Goal: Complete application form: Complete application form

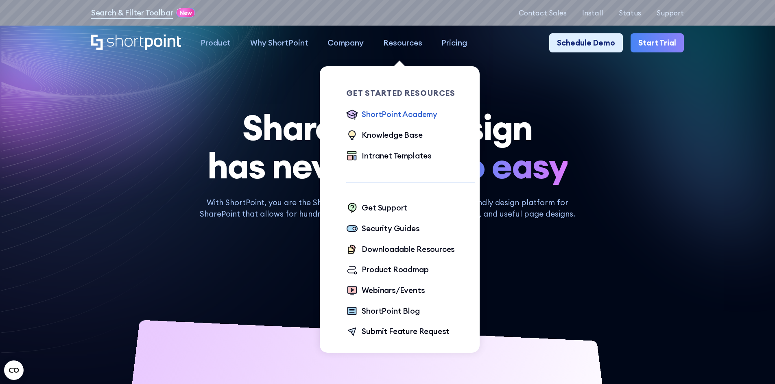
click at [405, 114] on div "ShortPoint Academy" at bounding box center [399, 115] width 76 height 12
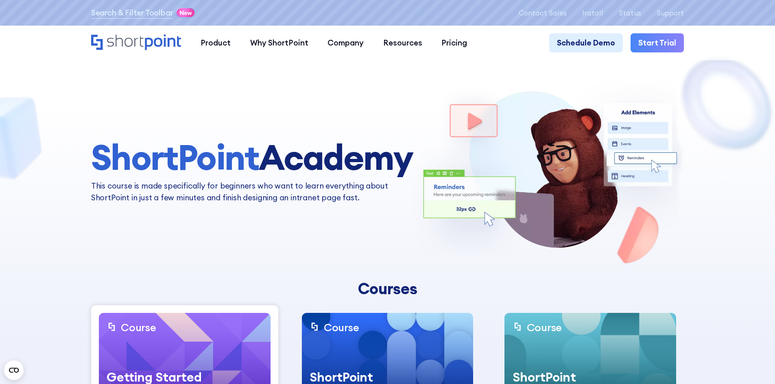
click at [129, 40] on icon "Home" at bounding box center [136, 42] width 90 height 15
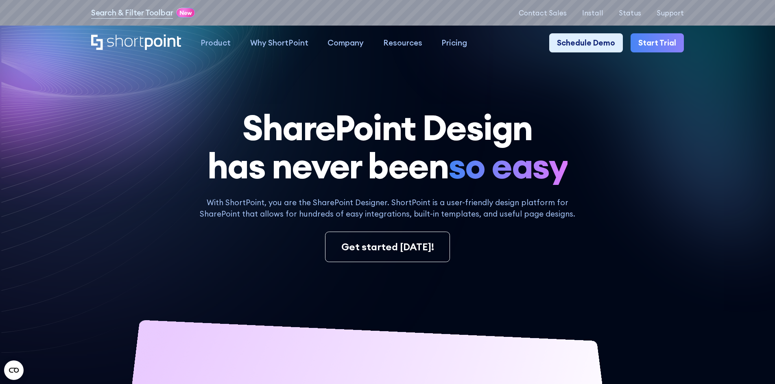
click at [87, 78] on icon at bounding box center [138, 60] width 350 height 160
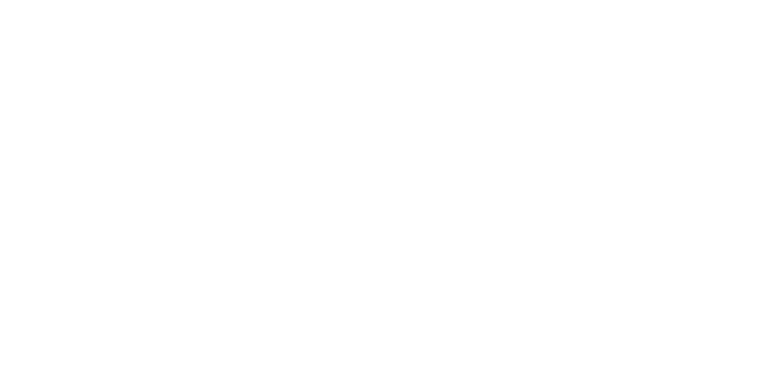
select select "+977"
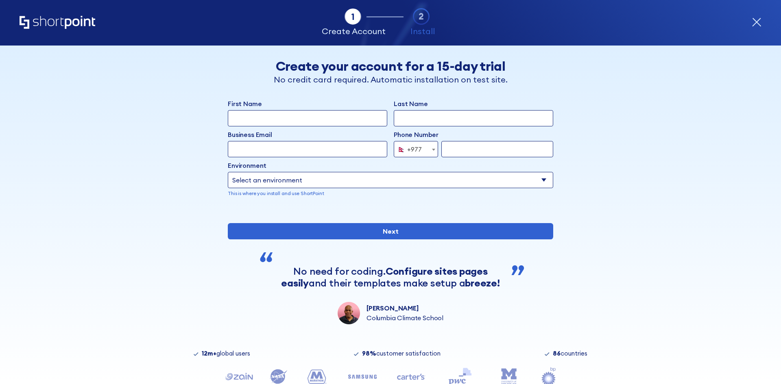
click at [150, 157] on div "Back Back Create your account for a 15-day trial No credit card required. Autom…" at bounding box center [390, 185] width 498 height 279
click at [180, 97] on div "Back Back Create your account for a 15-day trial No credit card required. Autom…" at bounding box center [390, 185] width 498 height 279
click at [320, 121] on input "First Name" at bounding box center [307, 118] width 159 height 16
click at [135, 110] on div "Tab 1 Tab 2 Tab 3 Tab 4 Tell us more about you New customer Existing customer B…" at bounding box center [390, 215] width 781 height 339
click at [115, 91] on div "Tab 1 Tab 2 Tab 3 Tab 4 Tell us more about you New customer Existing customer B…" at bounding box center [390, 215] width 781 height 339
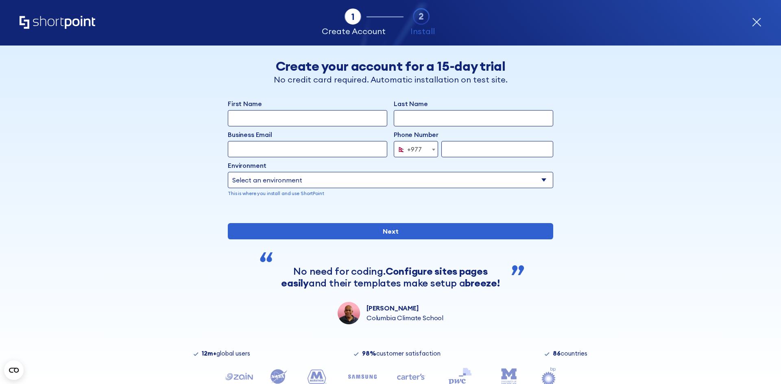
click at [177, 151] on div "Back Back Create your account for a 15-day trial No credit card required. Autom…" at bounding box center [390, 185] width 498 height 279
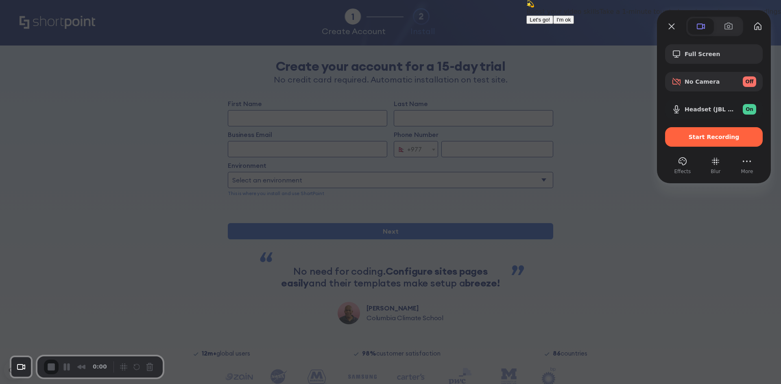
click at [570, 23] on span "I'm ok" at bounding box center [563, 20] width 14 height 6
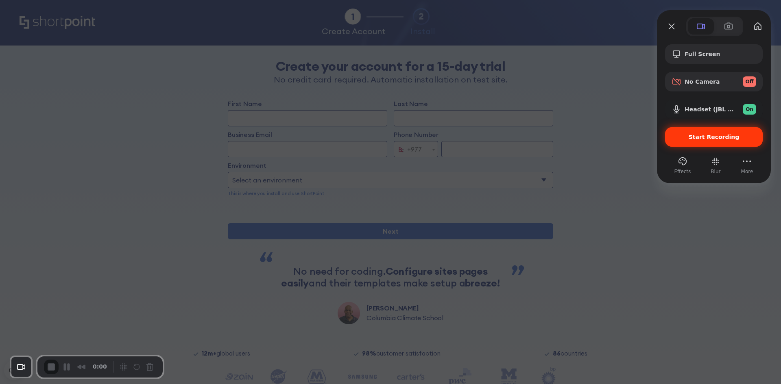
click at [702, 140] on span "Start Recording" at bounding box center [713, 137] width 51 height 7
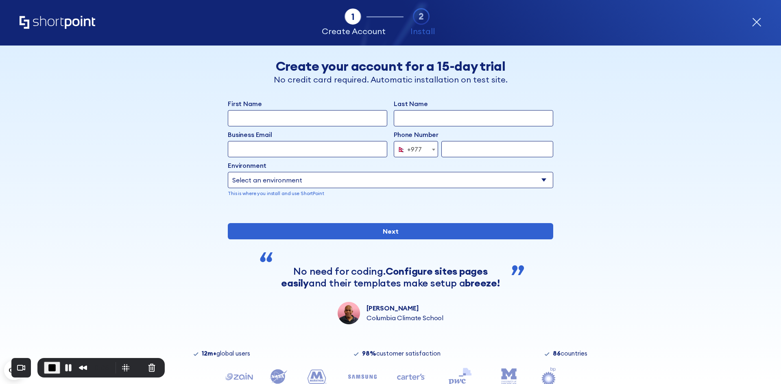
drag, startPoint x: 273, startPoint y: 117, endPoint x: 283, endPoint y: 118, distance: 9.8
click at [273, 117] on input "First Name" at bounding box center [307, 118] width 159 height 16
type input "[PERSON_NAME]"
click at [413, 120] on input "Last Name" at bounding box center [473, 118] width 159 height 16
click at [310, 152] on input "Business Email" at bounding box center [307, 149] width 159 height 16
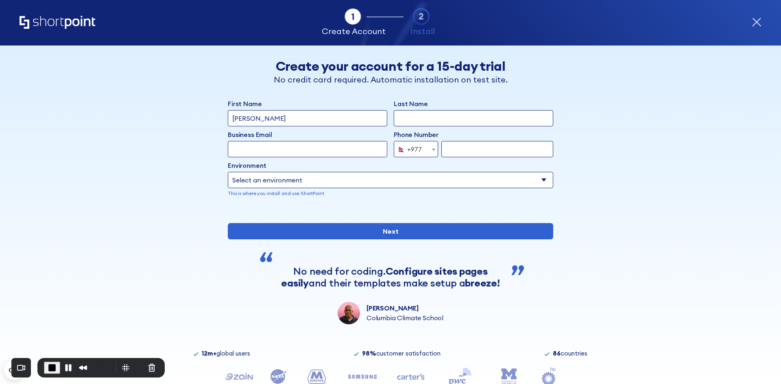
click at [249, 152] on input "Business Email" at bounding box center [307, 149] width 159 height 16
click at [292, 146] on input "sanket+testAnalytics@shortpoint.com" at bounding box center [307, 149] width 159 height 16
type input "[PERSON_NAME][EMAIL_ADDRESS][DOMAIN_NAME]"
click at [501, 155] on input "form" at bounding box center [497, 149] width 112 height 16
type input "9860167460"
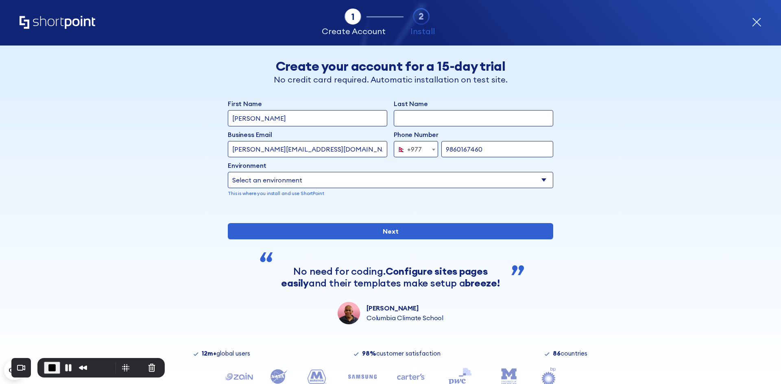
drag, startPoint x: 446, startPoint y: 183, endPoint x: 424, endPoint y: 186, distance: 21.9
click at [446, 183] on select "Select an environment Microsoft 365 SharePoint Online SharePoint 2019 (On-Premi…" at bounding box center [390, 180] width 325 height 16
select select "SharePoint Online"
click at [228, 172] on select "Select an environment Microsoft 365 SharePoint Online SharePoint 2019 (On-Premi…" at bounding box center [390, 180] width 325 height 16
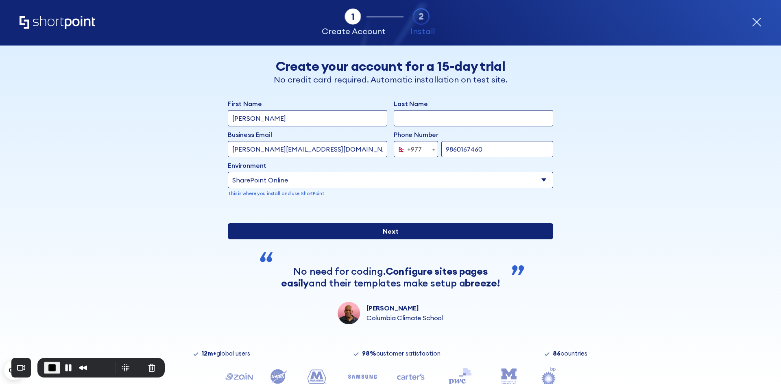
click at [393, 239] on input "Next" at bounding box center [390, 231] width 325 height 16
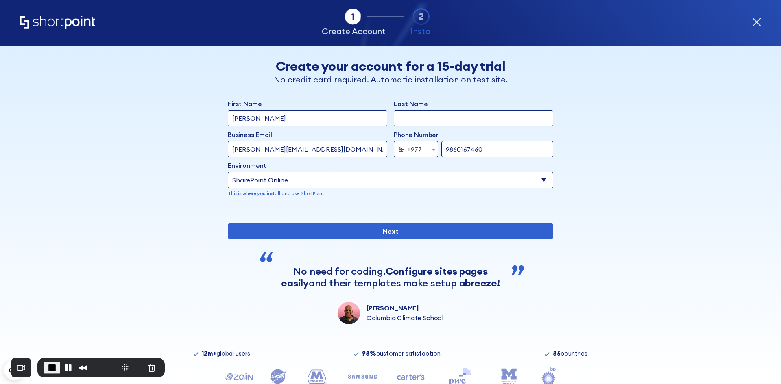
click at [418, 114] on input "Last Name" at bounding box center [473, 118] width 159 height 16
type input "[PERSON_NAME]"
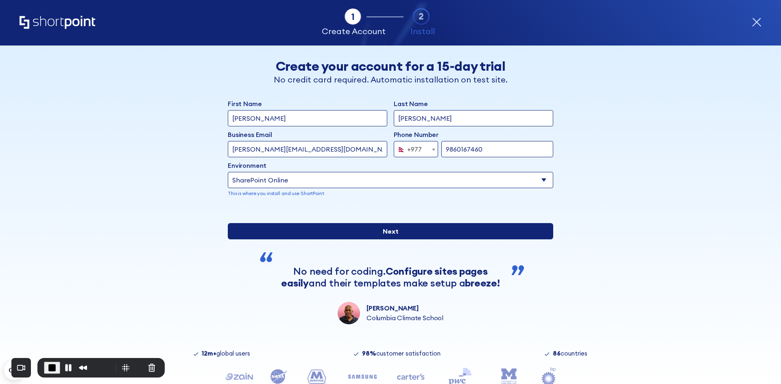
click at [422, 239] on input "Next" at bounding box center [390, 231] width 325 height 16
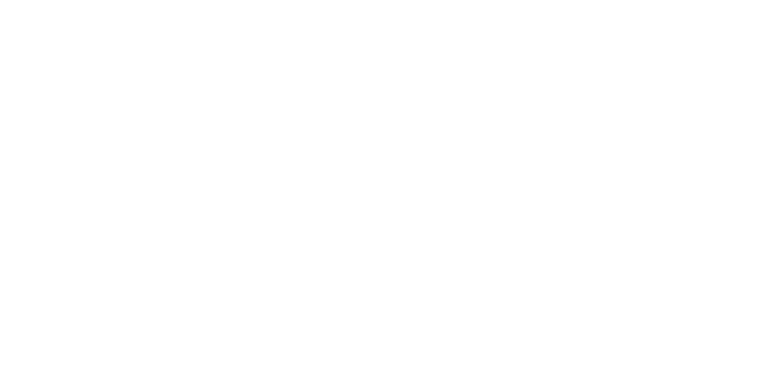
select select "+977"
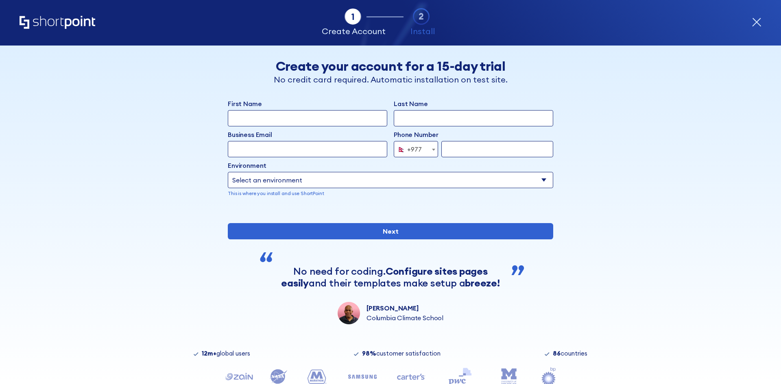
click at [318, 118] on input "First Name" at bounding box center [307, 118] width 159 height 16
click at [307, 87] on div "Back Back Create your account for a 15-day trial No credit card required. Autom…" at bounding box center [390, 185] width 498 height 279
click at [198, 137] on div "Back Back Create your account for a 15-day trial No credit card required. Autom…" at bounding box center [390, 185] width 498 height 279
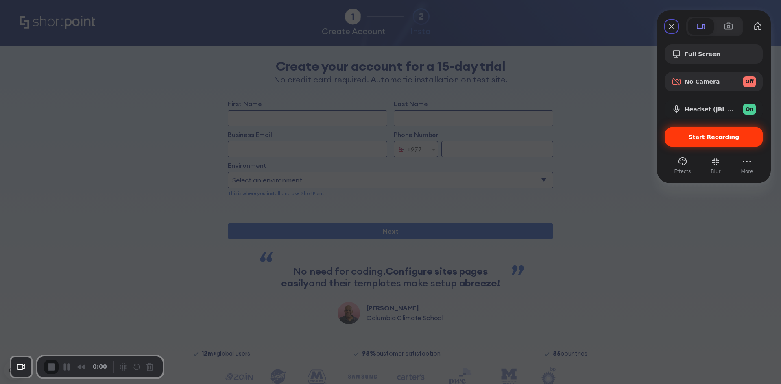
click at [705, 136] on span "Start Recording" at bounding box center [713, 137] width 51 height 7
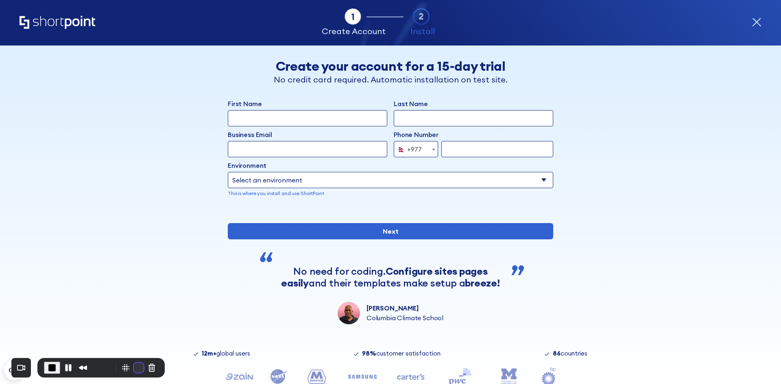
click at [138, 369] on button "Restart Recording" at bounding box center [139, 368] width 10 height 10
drag, startPoint x: 263, startPoint y: 121, endPoint x: 279, endPoint y: 126, distance: 15.8
click at [263, 121] on input "First Name" at bounding box center [307, 118] width 159 height 16
type input "[PERSON_NAME]"
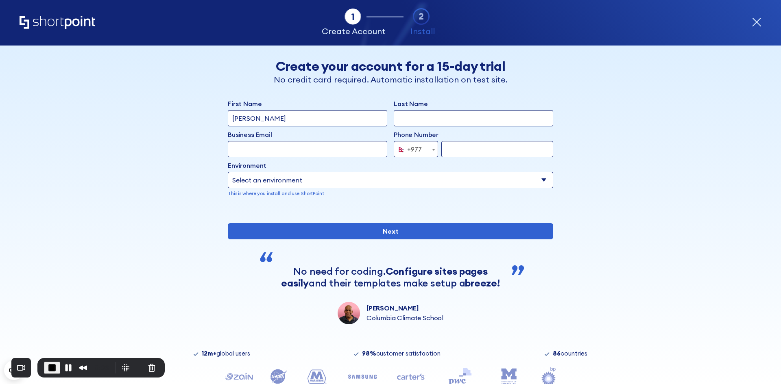
click at [418, 122] on input "Last Name" at bounding box center [473, 118] width 159 height 16
type input "[PERSON_NAME]"
click at [320, 148] on input "Business Email" at bounding box center [307, 149] width 159 height 16
click at [292, 149] on input "sanket+testAnalytics@shortpoint.com" at bounding box center [307, 149] width 159 height 16
type input "[PERSON_NAME][EMAIL_ADDRESS][DOMAIN_NAME]"
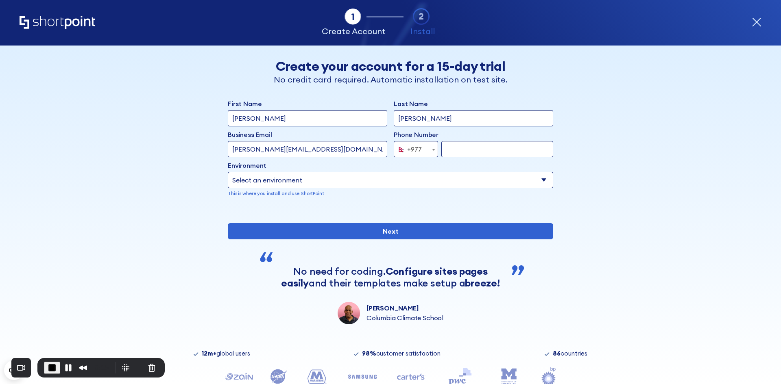
click at [477, 148] on input "form" at bounding box center [497, 149] width 112 height 16
type input "9860167460"
drag, startPoint x: 292, startPoint y: 175, endPoint x: 296, endPoint y: 178, distance: 5.3
click at [292, 175] on select "Select an environment Microsoft 365 SharePoint Online SharePoint 2019 (On-Premi…" at bounding box center [390, 180] width 325 height 16
select select "SharePoint Online"
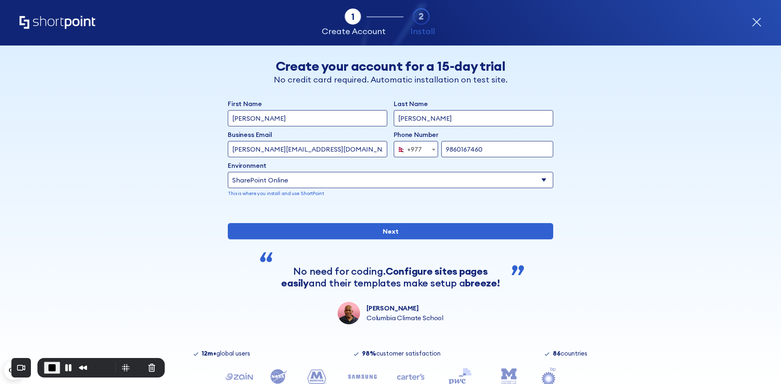
click at [228, 172] on select "Select an environment Microsoft 365 SharePoint Online SharePoint 2019 (On-Premi…" at bounding box center [390, 180] width 325 height 16
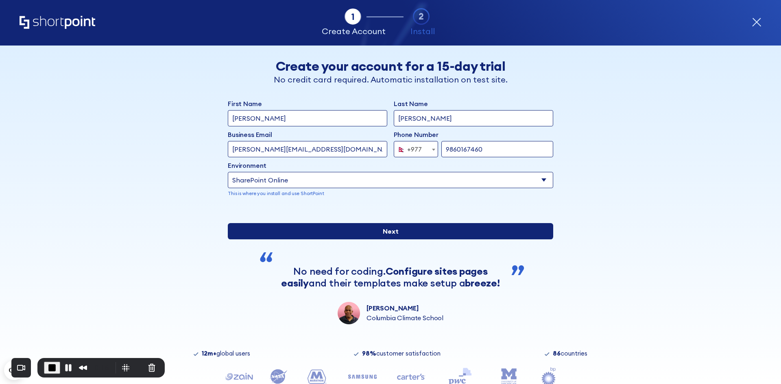
click at [387, 239] on input "Next" at bounding box center [390, 231] width 325 height 16
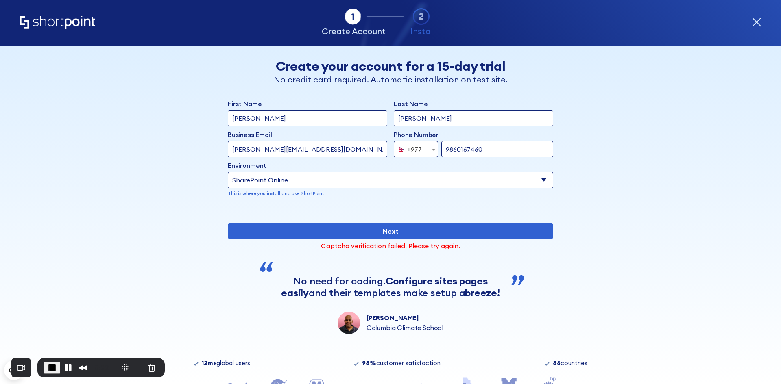
click at [587, 179] on div "Back Back Create your account for a 15-day trial No credit card required. Autom…" at bounding box center [390, 190] width 498 height 289
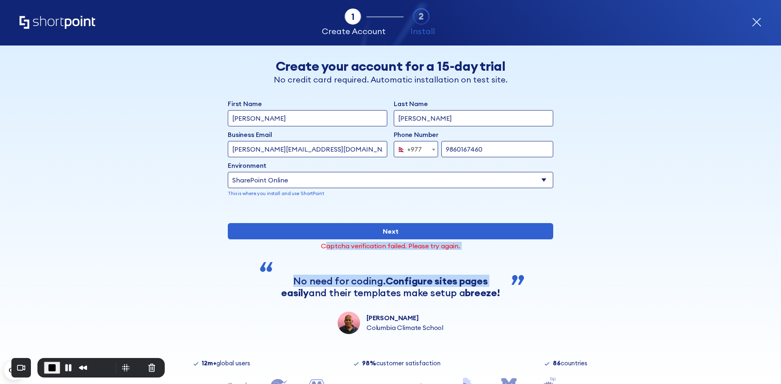
drag, startPoint x: 323, startPoint y: 276, endPoint x: 471, endPoint y: 278, distance: 148.0
click at [471, 278] on div "First Name Sanket Last Name Upreti Business Email Invalid Email Address sanket+…" at bounding box center [390, 216] width 325 height 235
click at [501, 249] on div "Captcha verification failed. Please try again." at bounding box center [390, 246] width 325 height 7
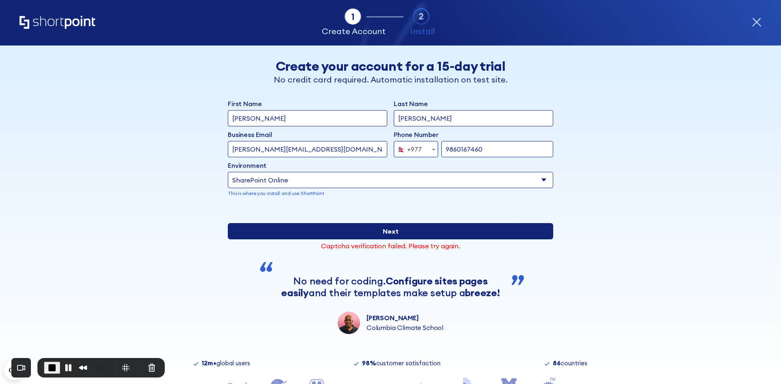
drag, startPoint x: 390, startPoint y: 258, endPoint x: 404, endPoint y: 257, distance: 14.3
click at [390, 239] on input "Next" at bounding box center [390, 231] width 325 height 16
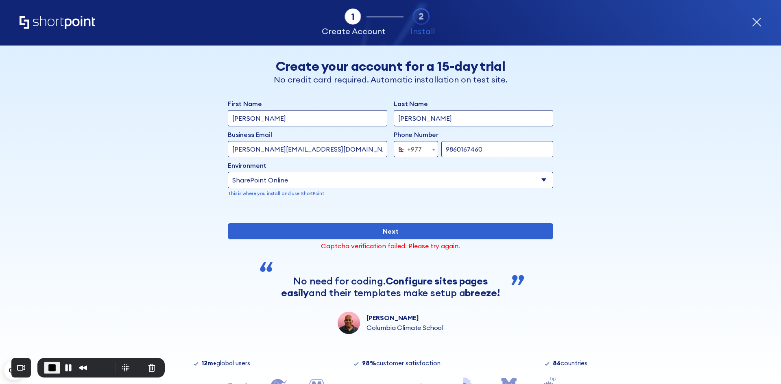
click at [383, 210] on div "form" at bounding box center [390, 210] width 325 height 0
click at [172, 209] on div "Back Back Create your account for a 15-day trial No credit card required. Autom…" at bounding box center [390, 190] width 498 height 289
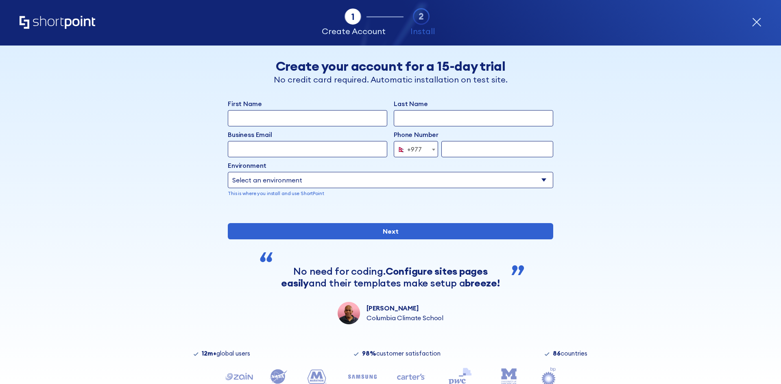
select select "+977"
click at [184, 191] on div "Back Back Create your account for a 15-day trial No credit card required. Autom…" at bounding box center [390, 185] width 498 height 279
click at [189, 197] on div "Back Back Create your account for a 15-day trial No credit card required. Autom…" at bounding box center [390, 185] width 498 height 279
drag, startPoint x: 621, startPoint y: 132, endPoint x: 623, endPoint y: 121, distance: 11.0
click at [621, 132] on div "Back Back Create your account for a 15-day trial No credit card required. Autom…" at bounding box center [390, 185] width 498 height 279
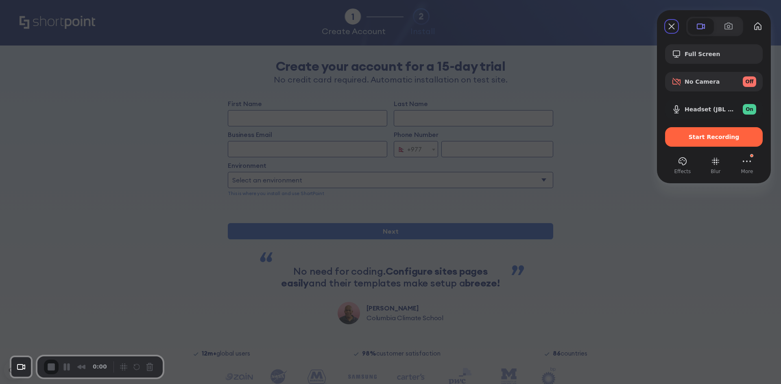
click at [715, 136] on span "Start Recording" at bounding box center [713, 137] width 51 height 7
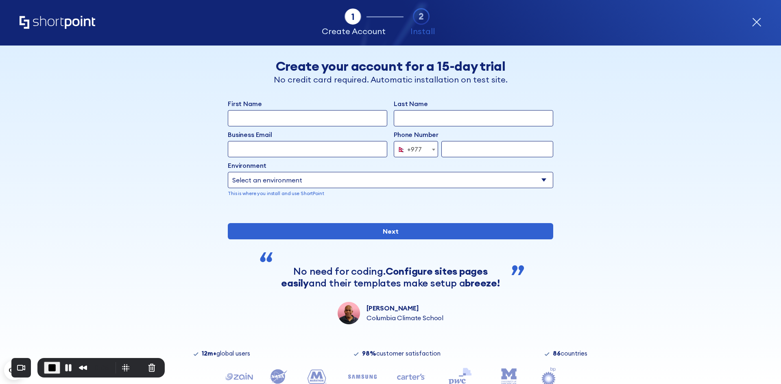
drag, startPoint x: 269, startPoint y: 120, endPoint x: 282, endPoint y: 127, distance: 15.3
click at [269, 120] on input "First Name" at bounding box center [307, 118] width 159 height 16
type input "[PERSON_NAME]"
drag, startPoint x: 424, startPoint y: 122, endPoint x: 424, endPoint y: 132, distance: 9.4
click at [424, 122] on input "Last Name" at bounding box center [473, 118] width 159 height 16
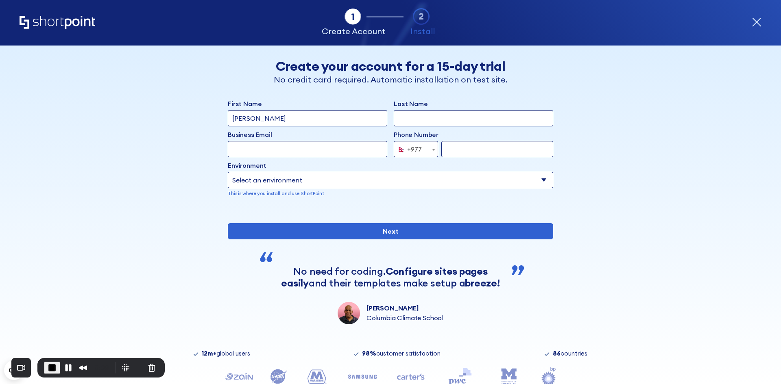
type input "[PERSON_NAME]"
click at [300, 155] on input "Business Email" at bounding box center [307, 149] width 159 height 16
type input "[PERSON_NAME][EMAIL_ADDRESS][DOMAIN_NAME]"
drag, startPoint x: 463, startPoint y: 148, endPoint x: 459, endPoint y: 152, distance: 5.2
click at [463, 148] on input "form" at bounding box center [497, 149] width 112 height 16
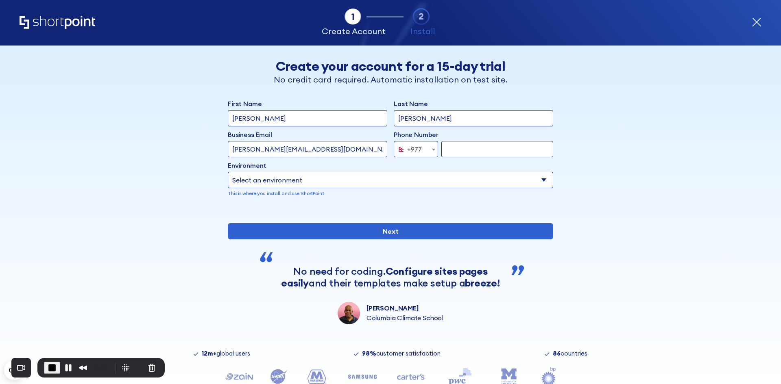
type input "9860167460"
click at [297, 181] on select "Select an environment Microsoft 365 SharePoint Online SharePoint 2019 (On-Premi…" at bounding box center [390, 180] width 325 height 16
select select "SharePoint Online"
click at [228, 172] on select "Select an environment Microsoft 365 SharePoint Online SharePoint 2019 (On-Premi…" at bounding box center [390, 180] width 325 height 16
drag, startPoint x: 176, startPoint y: 167, endPoint x: 215, endPoint y: 177, distance: 39.5
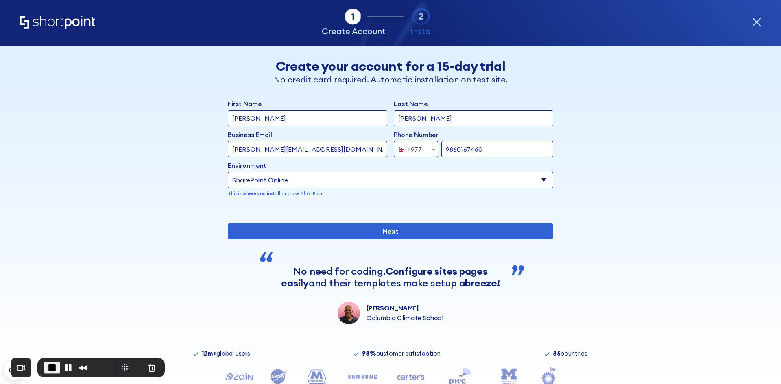
click at [178, 167] on div "Back Back Create your account for a 15-day trial No credit card required. Autom…" at bounding box center [390, 185] width 498 height 279
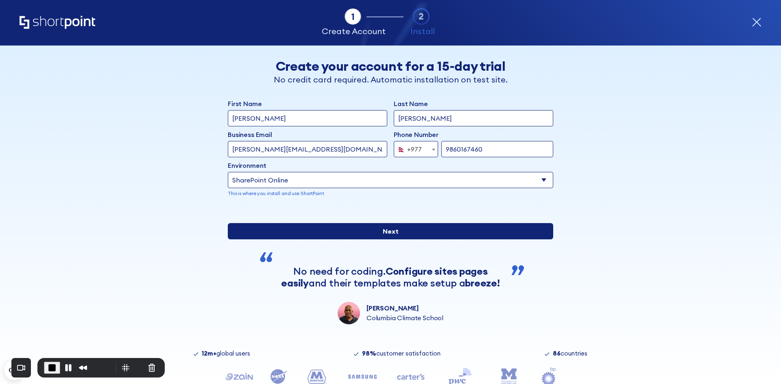
click at [394, 239] on input "Next" at bounding box center [390, 231] width 325 height 16
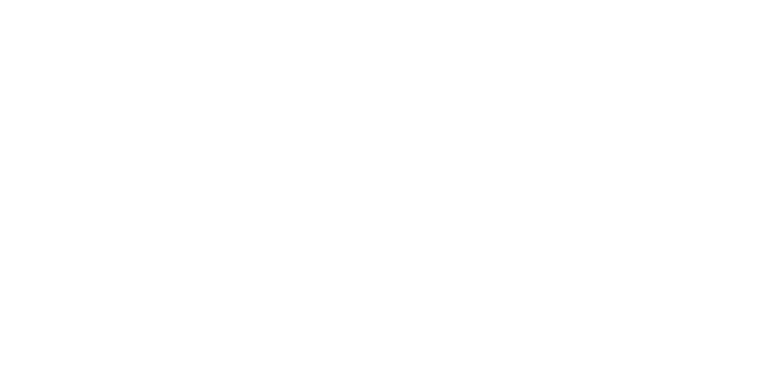
select select "+977"
drag, startPoint x: 0, startPoint y: 0, endPoint x: 407, endPoint y: 276, distance: 491.8
click at [313, 239] on input "Next" at bounding box center [390, 231] width 325 height 16
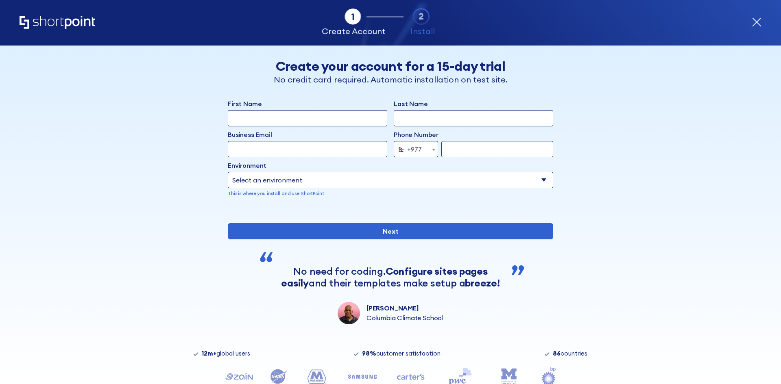
click at [193, 128] on div "Back Back Create your account for a 15-day trial No credit card required. Autom…" at bounding box center [390, 185] width 498 height 279
drag, startPoint x: 580, startPoint y: 152, endPoint x: 516, endPoint y: 146, distance: 64.1
click at [580, 152] on div "Back Back Create your account for a 15-day trial No credit card required. Autom…" at bounding box center [390, 185] width 498 height 279
click at [181, 119] on div "Back Back Create your account for a 15-day trial No credit card required. Autom…" at bounding box center [390, 185] width 498 height 279
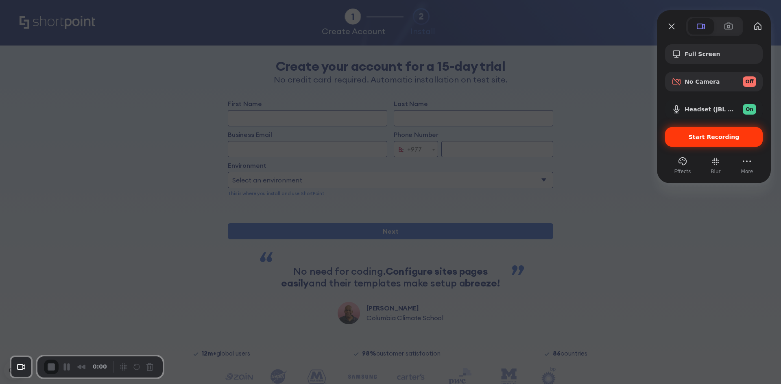
click at [707, 135] on span "Start Recording" at bounding box center [713, 137] width 51 height 7
click at [710, 135] on span "Start Recording" at bounding box center [713, 137] width 51 height 7
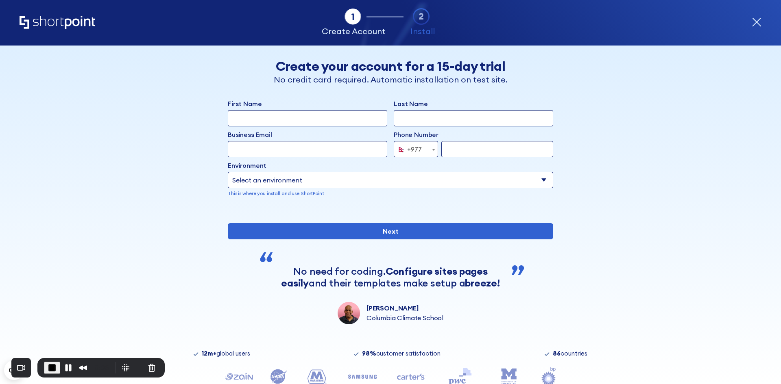
drag, startPoint x: 269, startPoint y: 119, endPoint x: 283, endPoint y: 119, distance: 14.2
click at [269, 119] on input "First Name" at bounding box center [307, 118] width 159 height 16
type input "[PERSON_NAME]"
drag, startPoint x: 408, startPoint y: 125, endPoint x: 414, endPoint y: 123, distance: 6.7
click at [408, 125] on input "Last Name" at bounding box center [473, 118] width 159 height 16
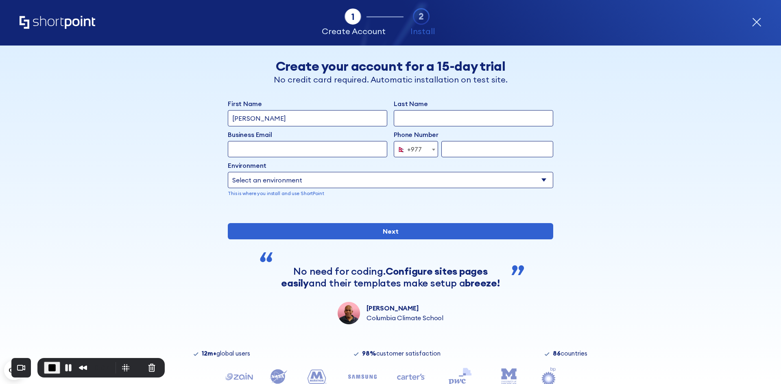
type input "[PERSON_NAME]"
drag, startPoint x: 270, startPoint y: 156, endPoint x: 284, endPoint y: 157, distance: 14.3
click at [272, 156] on input "Business Email" at bounding box center [307, 149] width 159 height 16
click at [308, 149] on input "[PERSON_NAME][EMAIL_ADDRESS][DOMAIN_NAME]" at bounding box center [307, 149] width 159 height 16
type input "[PERSON_NAME][EMAIL_ADDRESS][DOMAIN_NAME]"
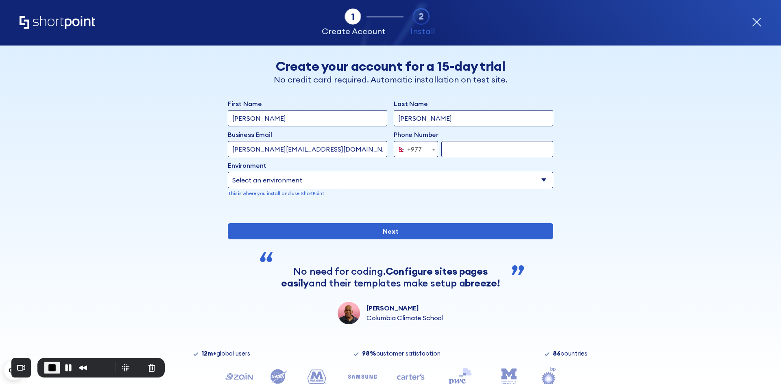
click at [457, 150] on input "form" at bounding box center [497, 149] width 112 height 16
click at [342, 174] on select "Select an environment Microsoft 365 SharePoint Online SharePoint 2019 (On-Premi…" at bounding box center [390, 180] width 325 height 16
select select "SharePoint Online"
click at [228, 172] on select "Select an environment Microsoft 365 SharePoint Online SharePoint 2019 (On-Premi…" at bounding box center [390, 180] width 325 height 16
click at [473, 150] on input "form" at bounding box center [497, 149] width 112 height 16
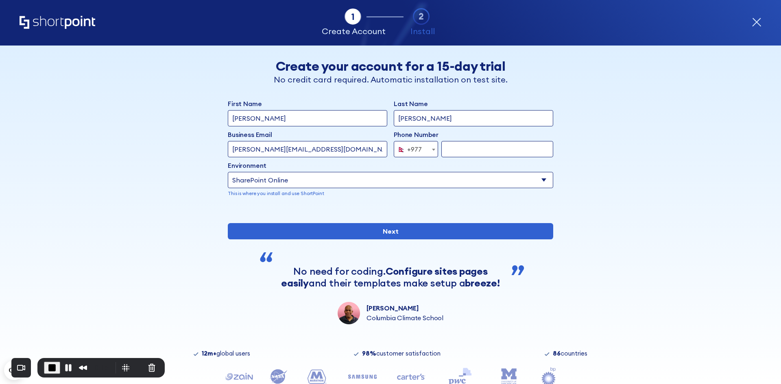
type input "9860167460"
drag, startPoint x: 447, startPoint y: 204, endPoint x: 369, endPoint y: 231, distance: 82.0
click at [446, 205] on div "First Name [PERSON_NAME] Last Name [PERSON_NAME] Business Email Invalid Email A…" at bounding box center [390, 154] width 325 height 111
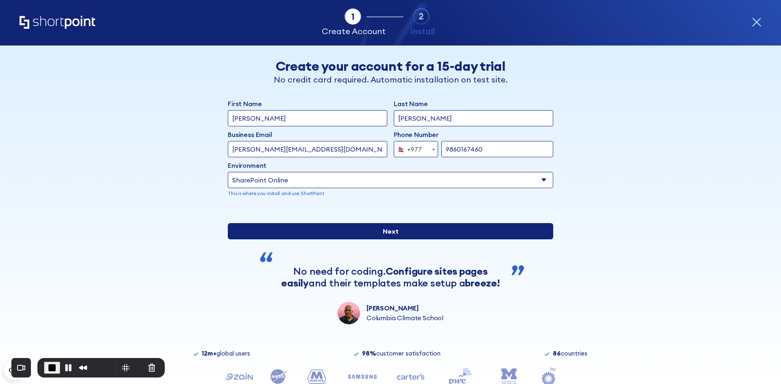
click at [395, 239] on input "Next" at bounding box center [390, 231] width 325 height 16
